Goal: Use online tool/utility: Utilize a website feature to perform a specific function

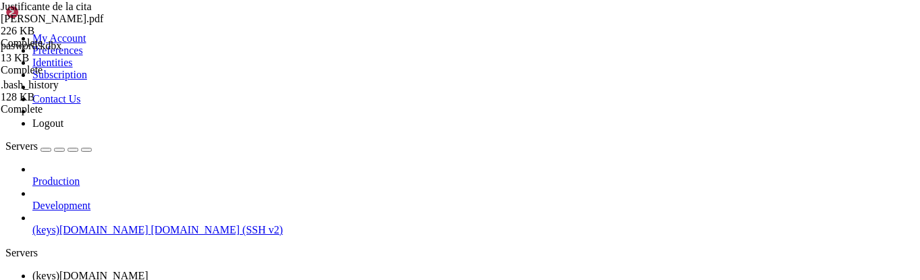
scroll to position [1423, 0]
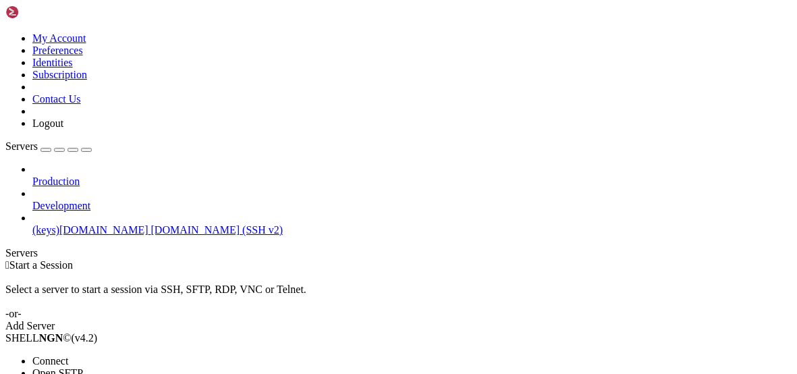
click at [117, 355] on li "Connect" at bounding box center [93, 361] width 123 height 12
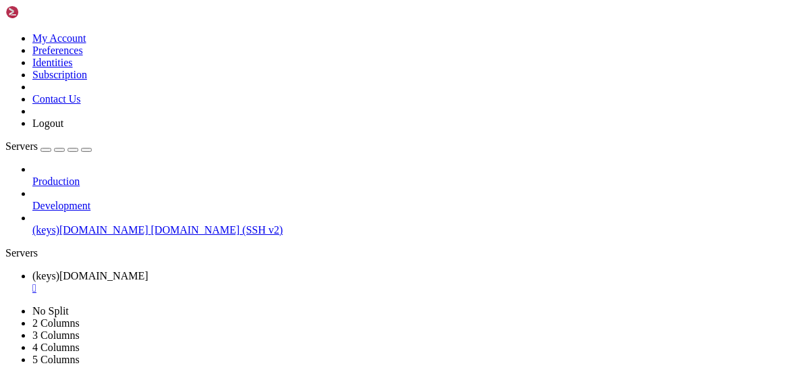
drag, startPoint x: 184, startPoint y: 771, endPoint x: 129, endPoint y: 754, distance: 57.9
drag, startPoint x: 10, startPoint y: 579, endPoint x: 14, endPoint y: 772, distance: 193.1
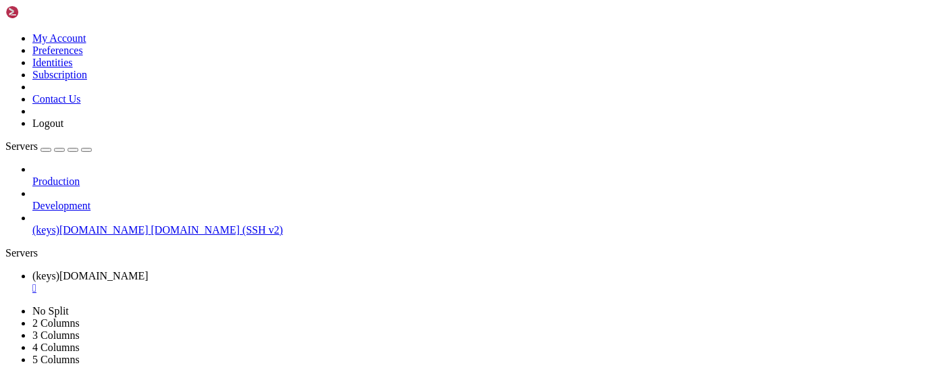
scroll to position [57, 0]
drag, startPoint x: 431, startPoint y: 791, endPoint x: 315, endPoint y: 773, distance: 116.8
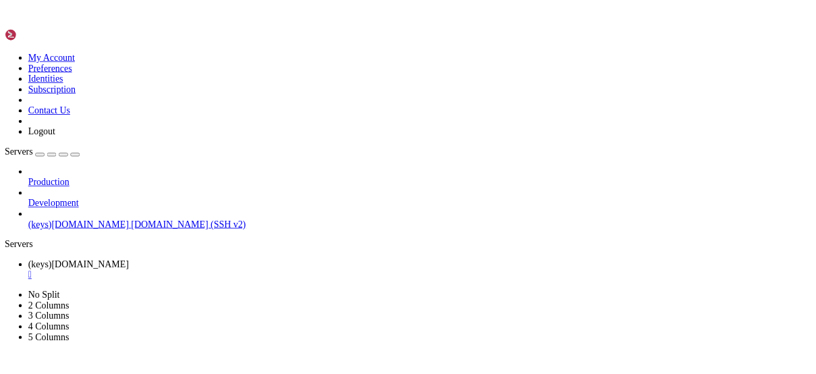
scroll to position [0, 0]
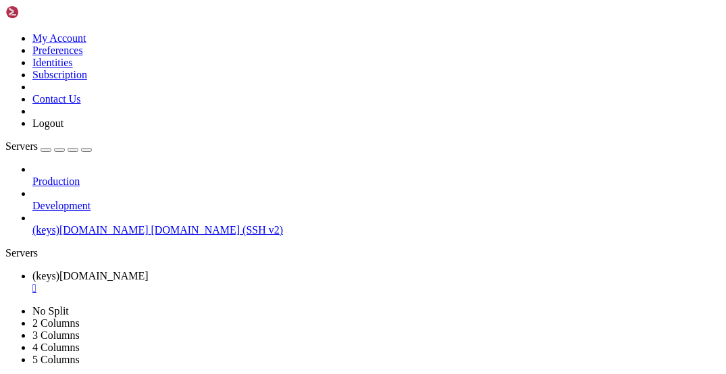
drag, startPoint x: 10, startPoint y: 520, endPoint x: 365, endPoint y: 575, distance: 359.4
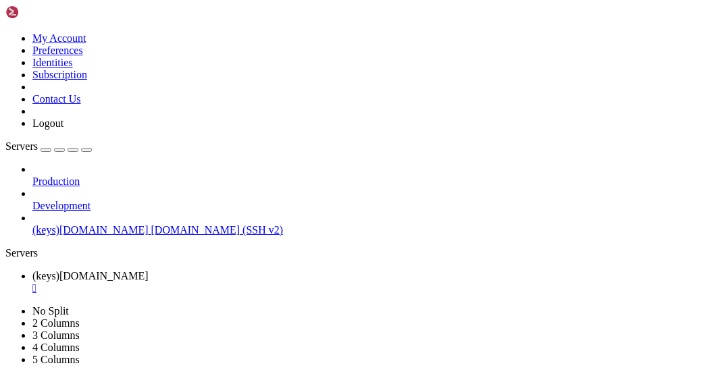
drag, startPoint x: 312, startPoint y: 797, endPoint x: 291, endPoint y: 784, distance: 24.5
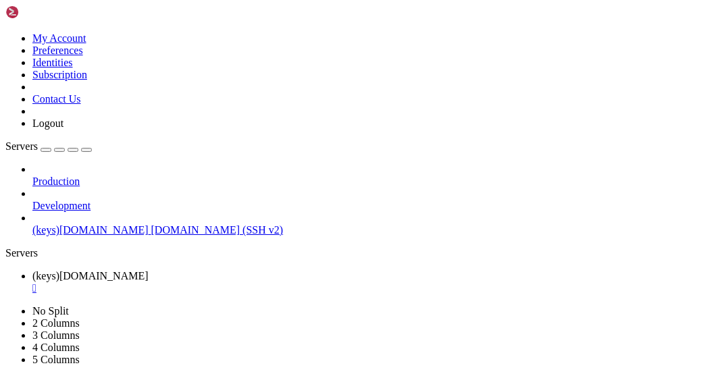
drag, startPoint x: 11, startPoint y: 526, endPoint x: 545, endPoint y: 751, distance: 579.4
drag, startPoint x: 273, startPoint y: 766, endPoint x: 249, endPoint y: 772, distance: 24.2
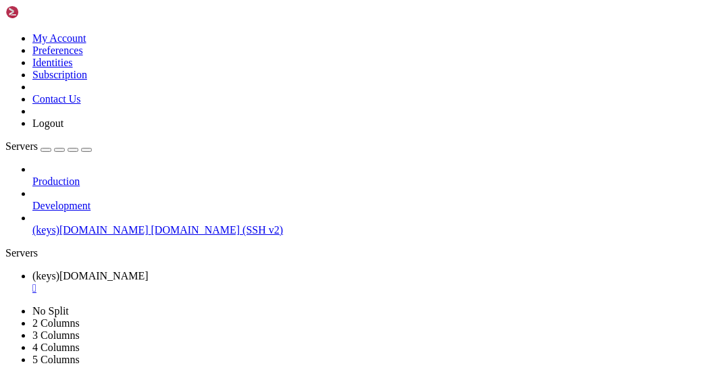
drag, startPoint x: 344, startPoint y: 774, endPoint x: 11, endPoint y: 763, distance: 332.3
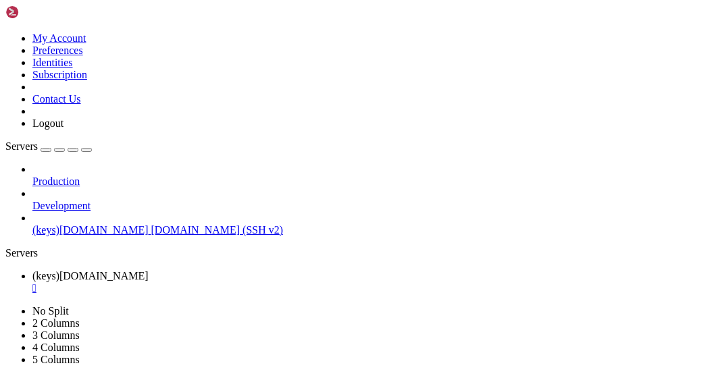
drag, startPoint x: 250, startPoint y: 782, endPoint x: 212, endPoint y: 774, distance: 38.7
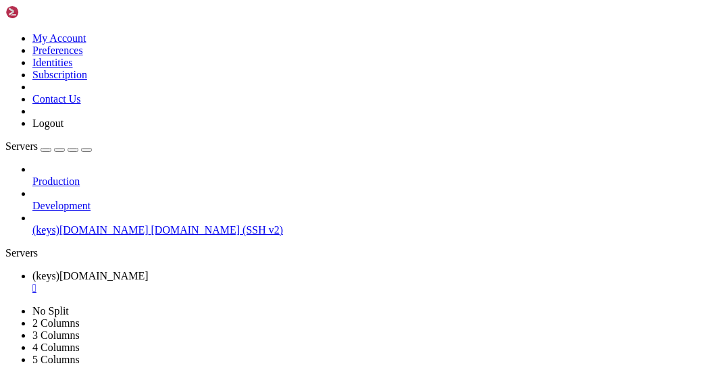
drag, startPoint x: 270, startPoint y: 777, endPoint x: 242, endPoint y: 781, distance: 28.6
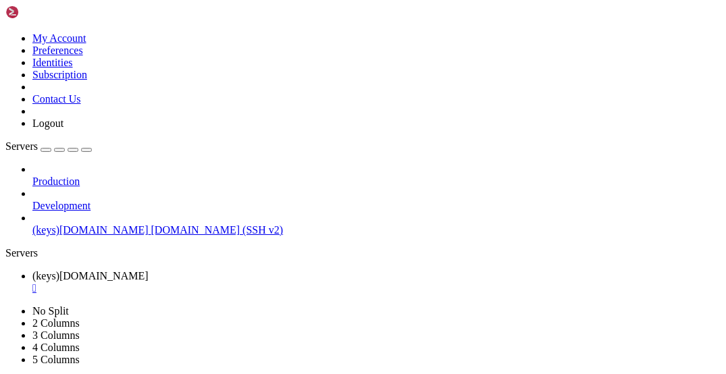
drag, startPoint x: 263, startPoint y: 781, endPoint x: 241, endPoint y: 782, distance: 22.3
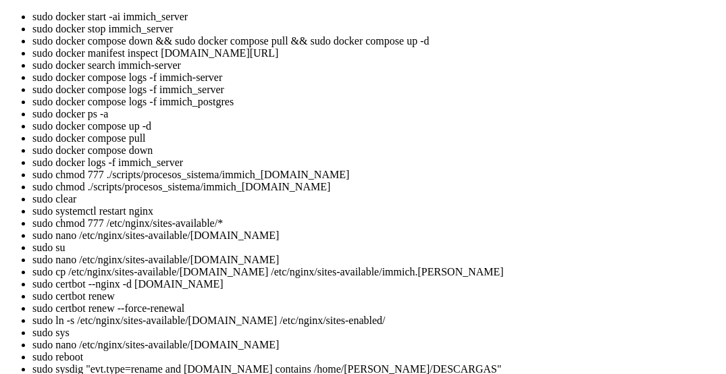
drag, startPoint x: 345, startPoint y: 1398, endPoint x: 312, endPoint y: 1395, distance: 33.2
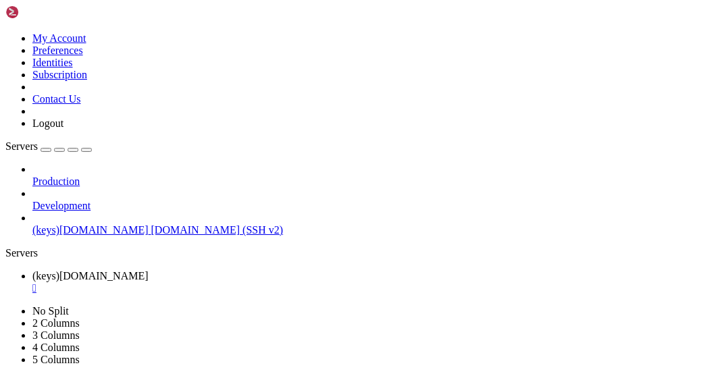
scroll to position [4063, 0]
drag, startPoint x: 198, startPoint y: 784, endPoint x: 184, endPoint y: 747, distance: 39.5
drag, startPoint x: 364, startPoint y: 848, endPoint x: 161, endPoint y: 782, distance: 213.1
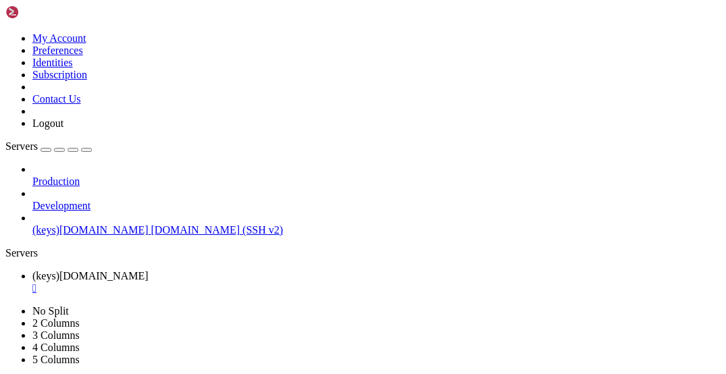
drag, startPoint x: 188, startPoint y: 780, endPoint x: 135, endPoint y: 778, distance: 52.7
drag, startPoint x: 117, startPoint y: 739, endPoint x: -9, endPoint y: 553, distance: 224.5
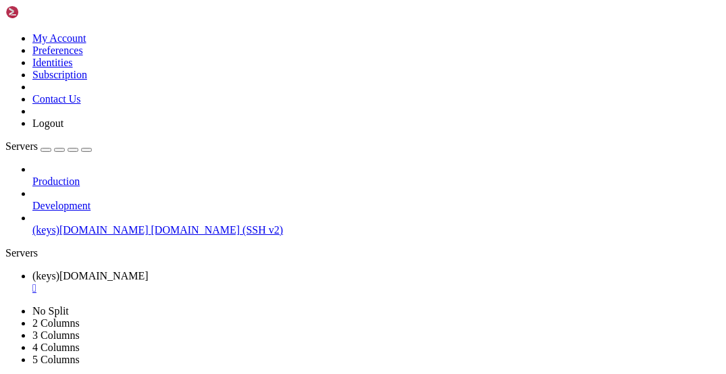
drag, startPoint x: 11, startPoint y: 556, endPoint x: 136, endPoint y: 727, distance: 212.1
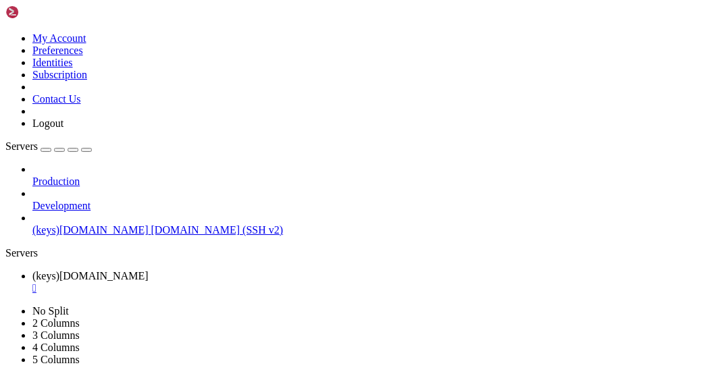
drag, startPoint x: 384, startPoint y: 775, endPoint x: 338, endPoint y: 783, distance: 47.3
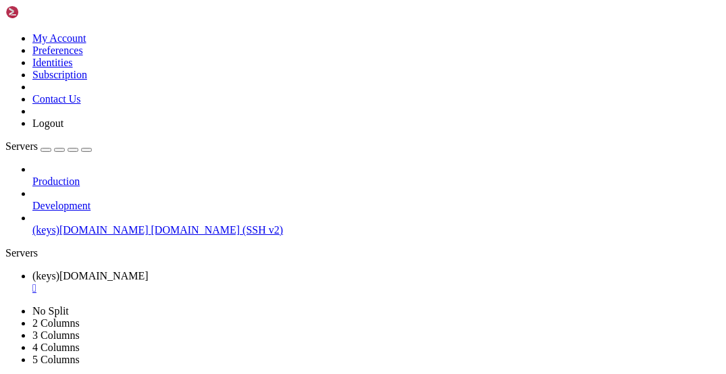
drag, startPoint x: 108, startPoint y: 774, endPoint x: 13, endPoint y: 747, distance: 98.9
drag, startPoint x: 15, startPoint y: 597, endPoint x: 124, endPoint y: 770, distance: 203.9
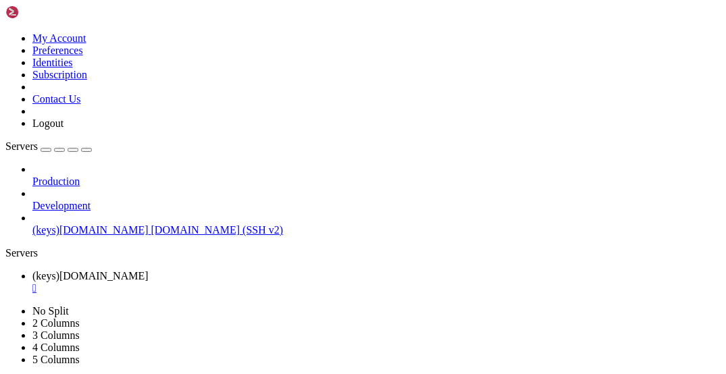
scroll to position [5279, 0]
drag, startPoint x: 14, startPoint y: 590, endPoint x: 300, endPoint y: 771, distance: 339.2
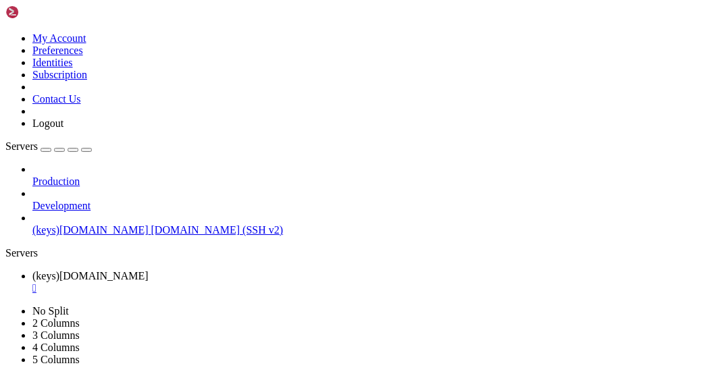
scroll to position [6369, 0]
drag, startPoint x: 190, startPoint y: 770, endPoint x: 18, endPoint y: 656, distance: 205.6
